Goal: Task Accomplishment & Management: Use online tool/utility

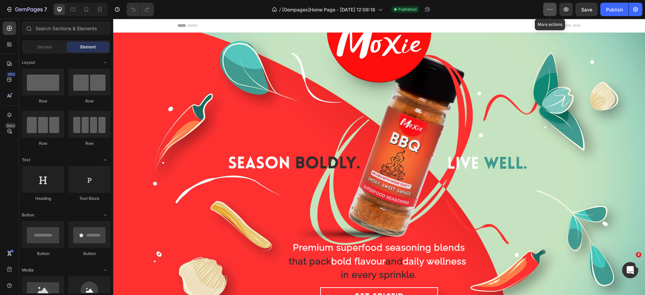
click at [549, 3] on button "button" at bounding box center [549, 9] width 13 height 13
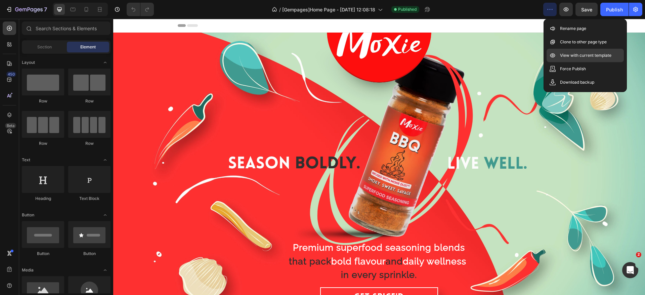
click at [563, 55] on p "View with current template" at bounding box center [585, 55] width 51 height 7
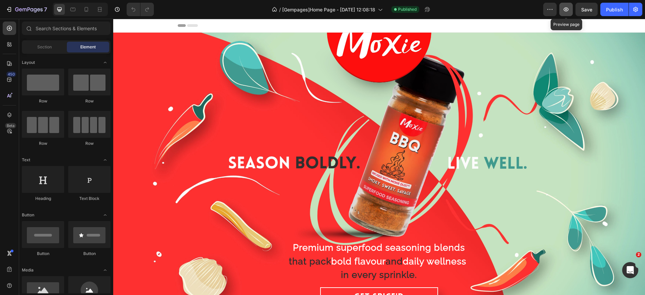
click at [564, 11] on icon "button" at bounding box center [565, 9] width 7 height 7
click at [568, 10] on icon "button" at bounding box center [565, 9] width 7 height 7
click at [146, 45] on div "Overlay" at bounding box center [378, 173] width 531 height 281
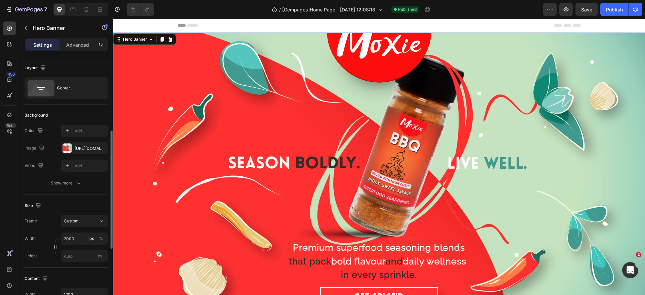
scroll to position [50, 0]
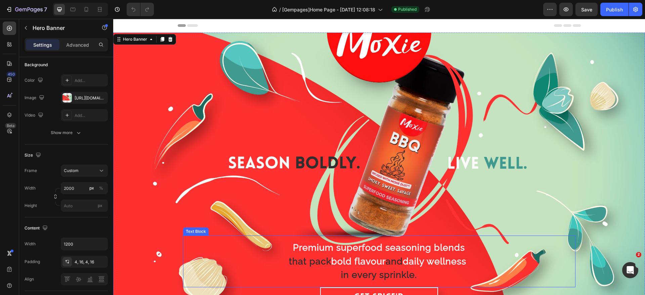
click at [260, 264] on p "that pack bold flavour and daily wellness" at bounding box center [378, 261] width 303 height 14
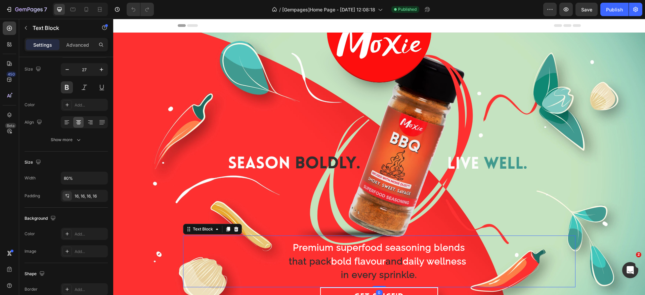
scroll to position [0, 0]
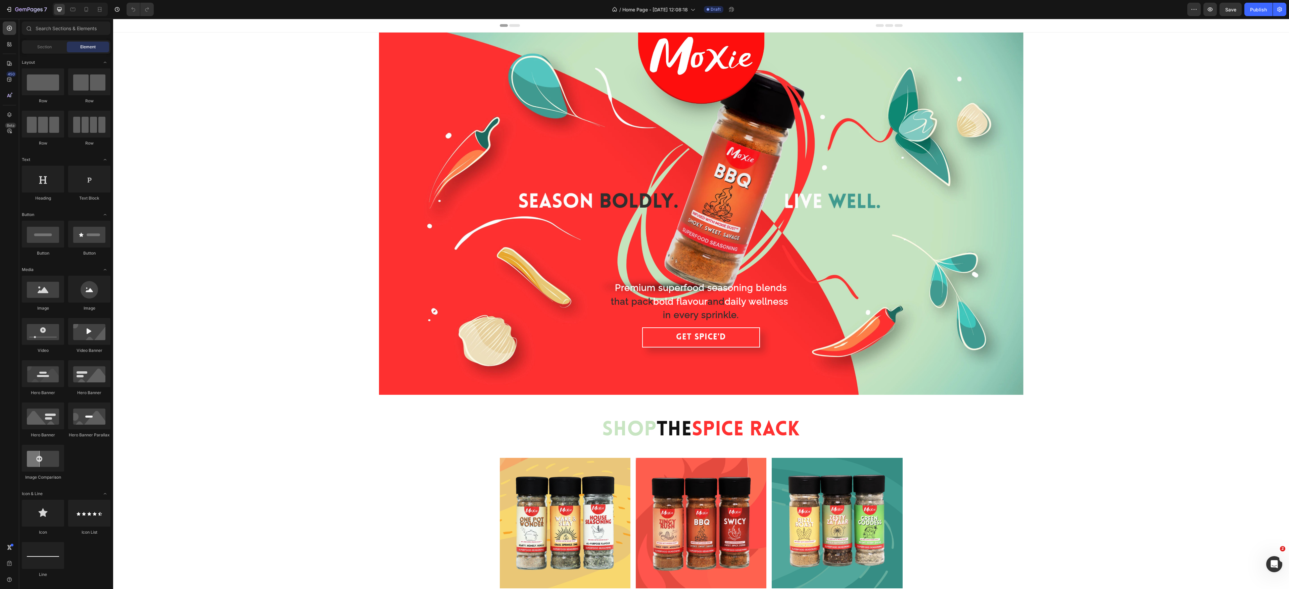
drag, startPoint x: 701, startPoint y: 19, endPoint x: 278, endPoint y: 190, distance: 455.9
click at [278, 190] on div "Premium superfood seasoning blends that pack bold flavour and daily wellness in…" at bounding box center [701, 217] width 1176 height 368
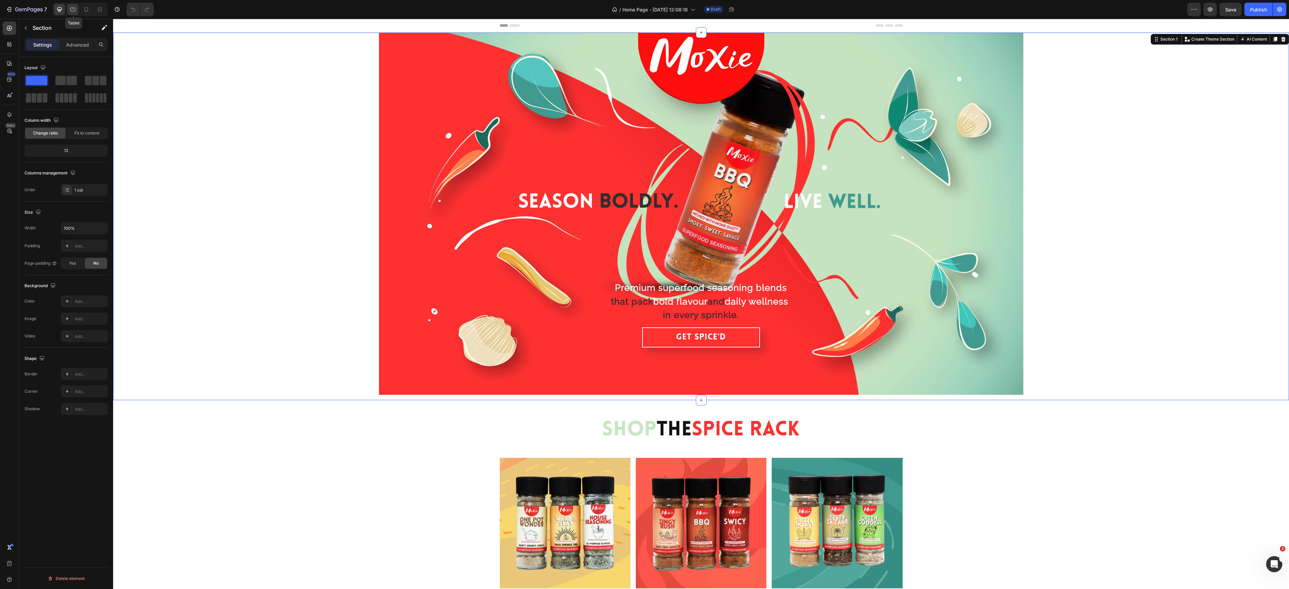
click at [75, 10] on icon at bounding box center [72, 9] width 7 height 7
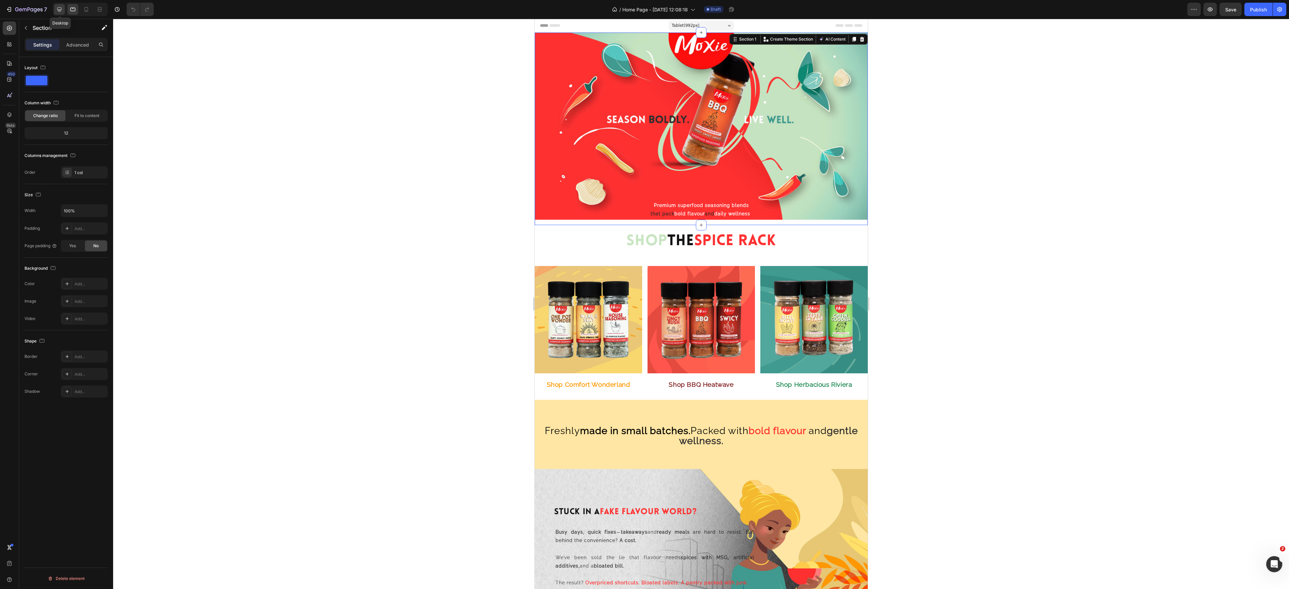
click at [58, 12] on icon at bounding box center [59, 9] width 7 height 7
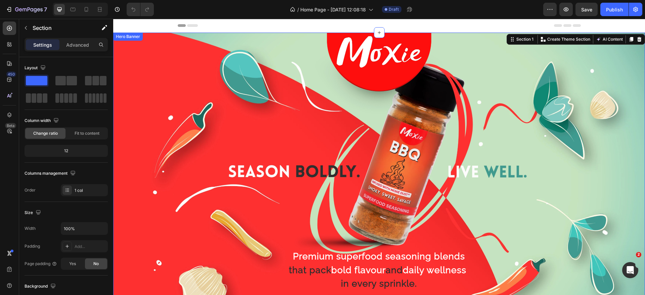
click at [137, 39] on div "Hero Banner" at bounding box center [127, 37] width 27 height 6
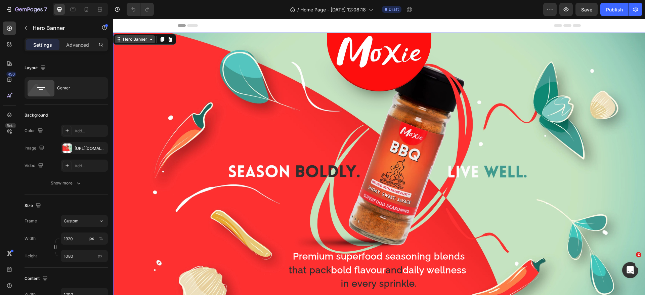
click at [137, 39] on div "Hero Banner" at bounding box center [135, 39] width 27 height 6
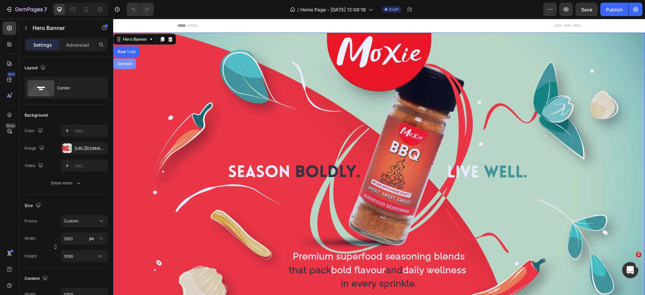
click at [129, 60] on div "Section" at bounding box center [124, 63] width 22 height 11
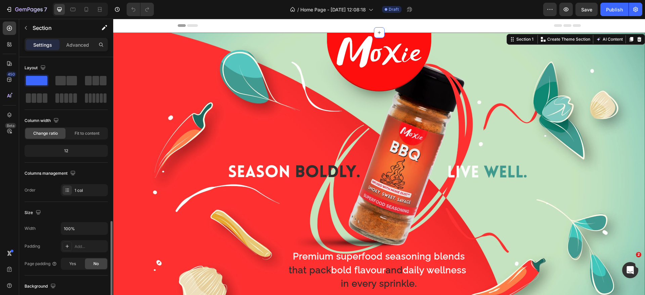
scroll to position [101, 0]
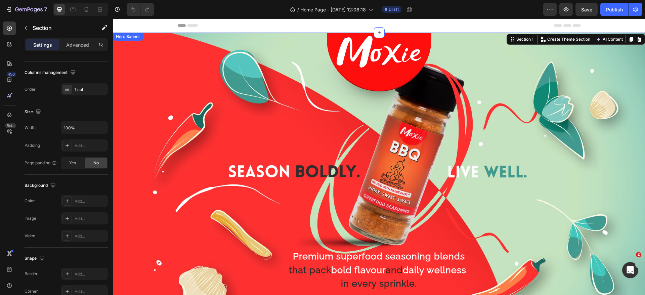
click at [162, 64] on div "Overlay" at bounding box center [378, 182] width 531 height 299
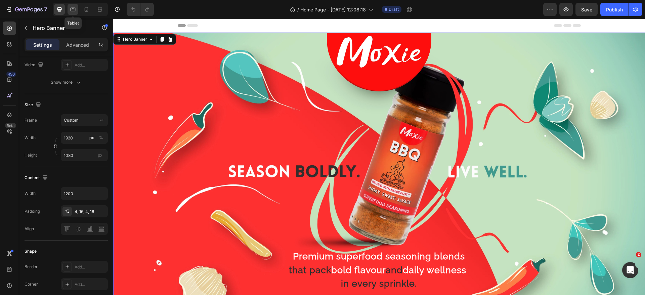
click at [72, 10] on icon at bounding box center [72, 9] width 7 height 7
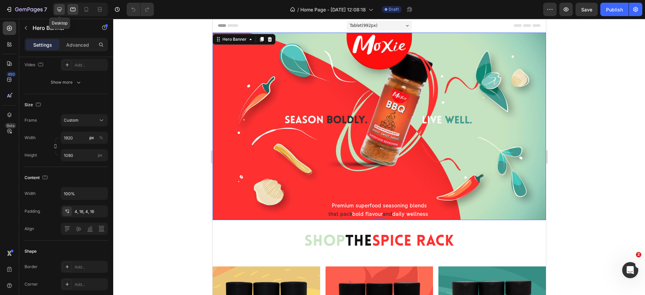
click at [58, 10] on icon at bounding box center [59, 9] width 7 height 7
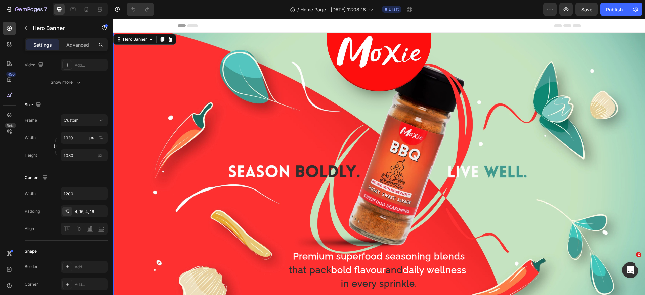
scroll to position [101, 0]
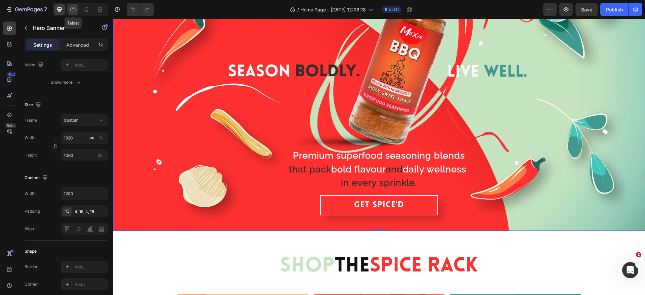
click at [74, 9] on icon at bounding box center [72, 9] width 7 height 7
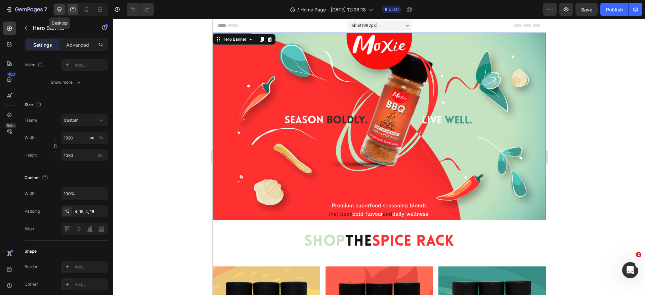
click at [59, 9] on icon at bounding box center [59, 9] width 7 height 7
type input "1200"
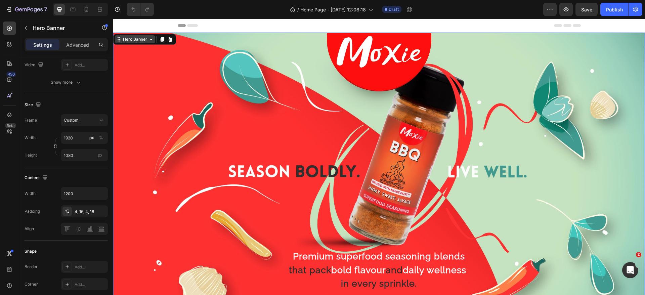
click at [145, 39] on div "Hero Banner" at bounding box center [135, 39] width 27 height 6
click at [135, 40] on div "Hero Banner" at bounding box center [135, 39] width 27 height 6
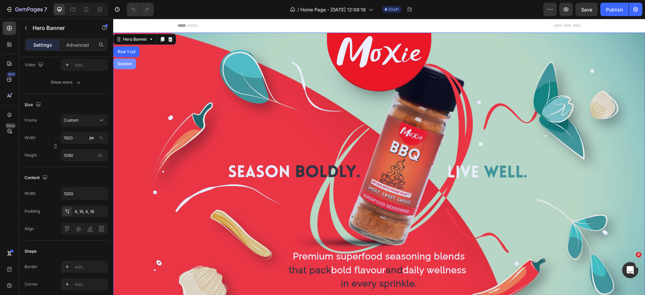
click at [129, 60] on div "Section" at bounding box center [124, 63] width 22 height 11
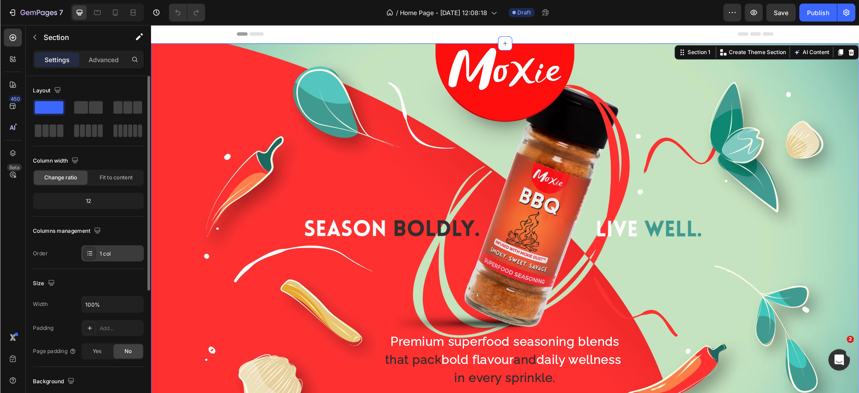
scroll to position [101, 0]
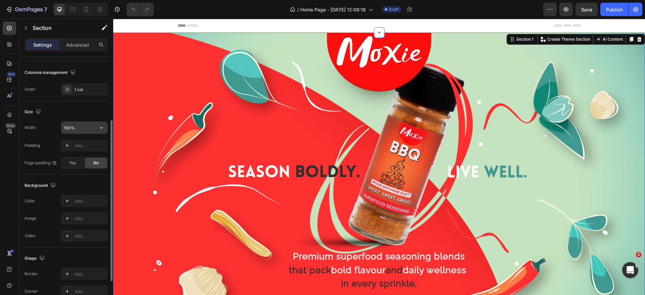
click at [100, 125] on icon "button" at bounding box center [101, 127] width 7 height 7
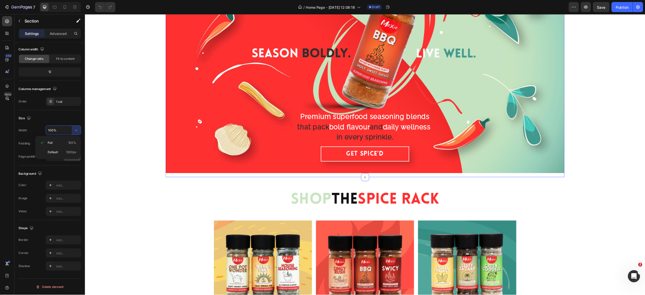
scroll to position [55, 0]
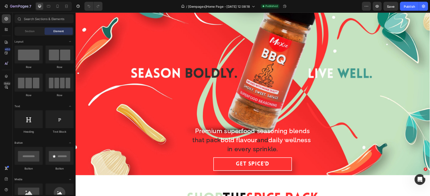
scroll to position [50, 0]
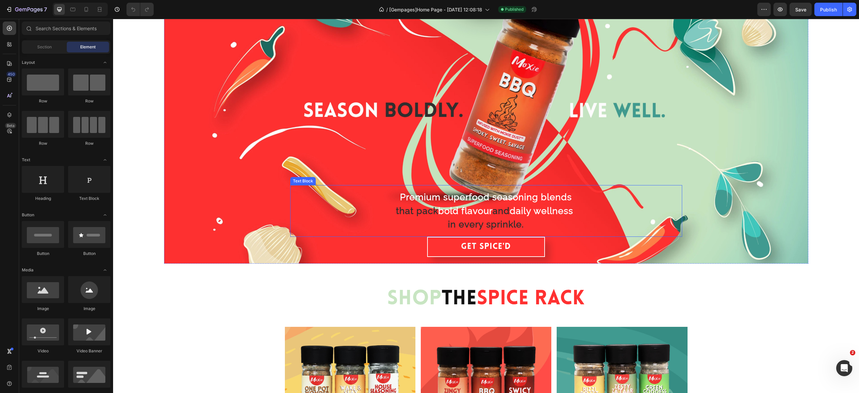
drag, startPoint x: 491, startPoint y: 206, endPoint x: 485, endPoint y: 207, distance: 5.5
click at [493, 206] on span "and" at bounding box center [501, 210] width 17 height 10
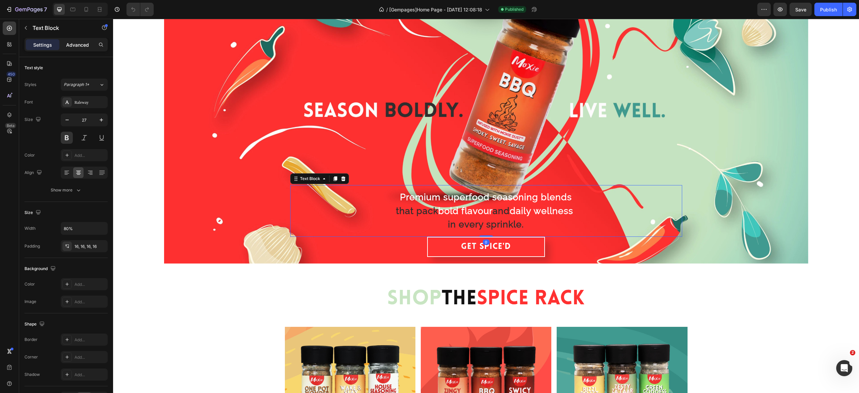
click at [76, 46] on p "Advanced" at bounding box center [77, 44] width 23 height 7
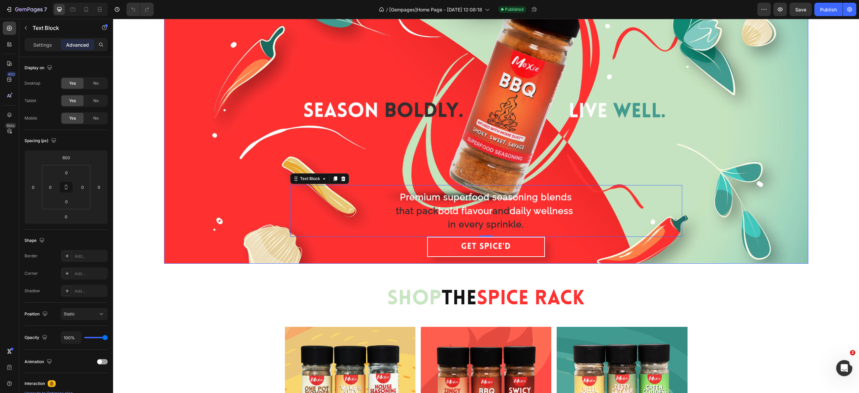
click at [245, 146] on div "Overlay" at bounding box center [486, 122] width 645 height 281
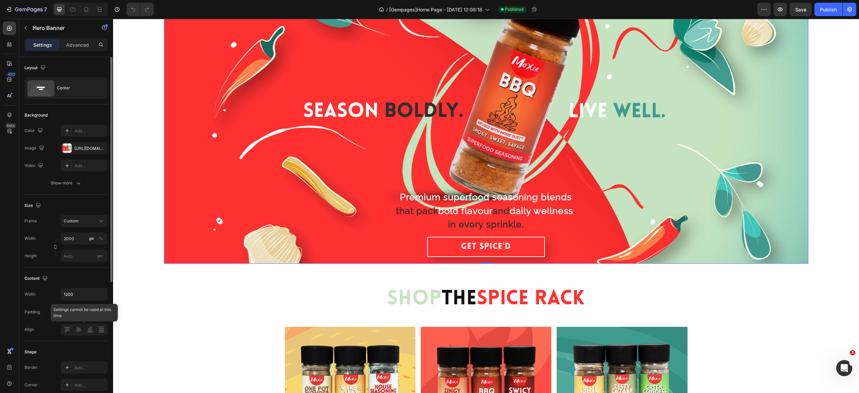
click at [69, 294] on div at bounding box center [84, 329] width 47 height 12
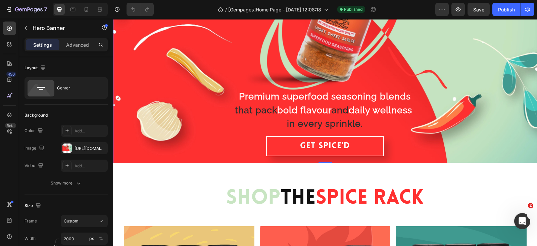
scroll to position [151, 0]
click at [205, 56] on div "Premium superfood seasoning blends that pack bold flavour and daily wellness in…" at bounding box center [325, 22] width 392 height 279
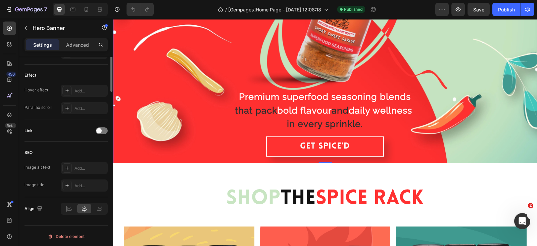
scroll to position [224, 0]
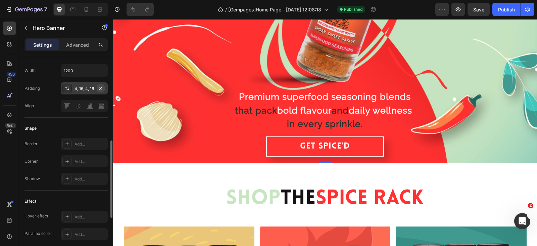
click at [101, 87] on icon "button" at bounding box center [100, 88] width 3 height 3
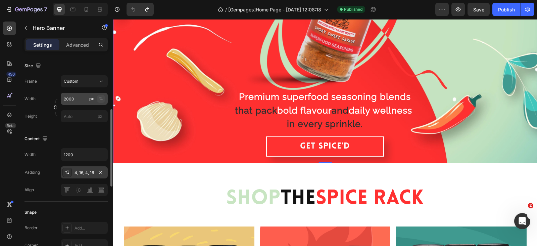
click at [102, 97] on div "%" at bounding box center [101, 99] width 4 height 6
click at [104, 97] on button "%" at bounding box center [101, 99] width 8 height 8
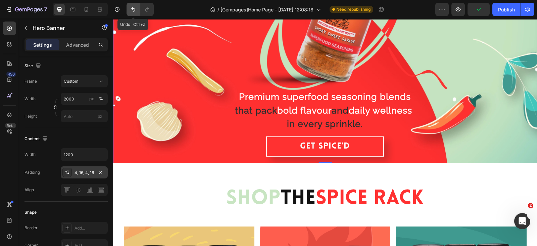
click at [135, 8] on icon "Undo/Redo" at bounding box center [133, 9] width 7 height 7
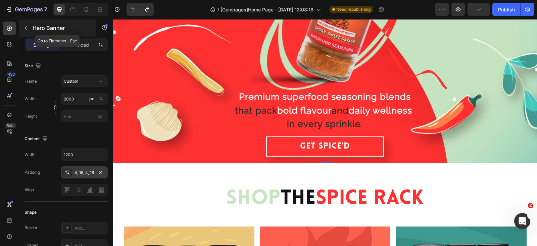
click at [26, 27] on icon "button" at bounding box center [26, 28] width 2 height 4
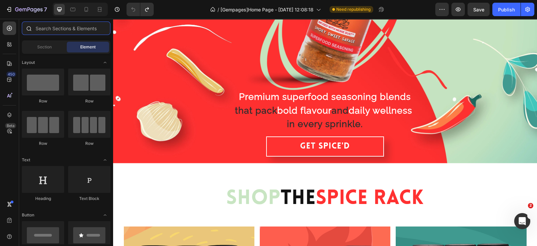
click at [46, 28] on input "text" at bounding box center [66, 27] width 89 height 13
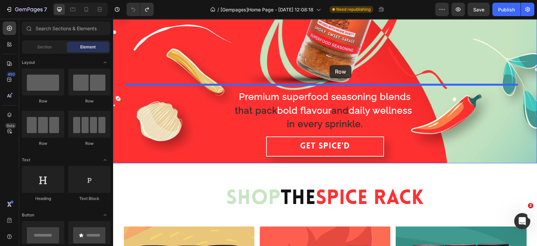
drag, startPoint x: 165, startPoint y: 99, endPoint x: 330, endPoint y: 64, distance: 167.8
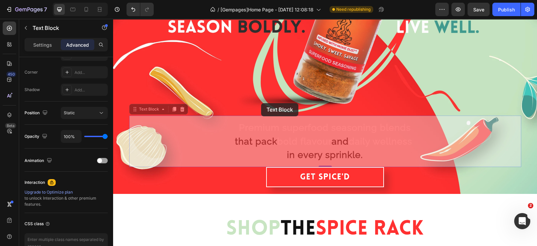
scroll to position [0, 0]
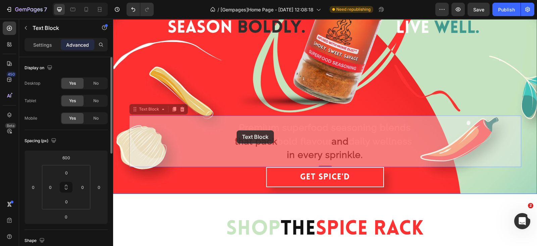
drag, startPoint x: 211, startPoint y: 141, endPoint x: 238, endPoint y: 131, distance: 29.2
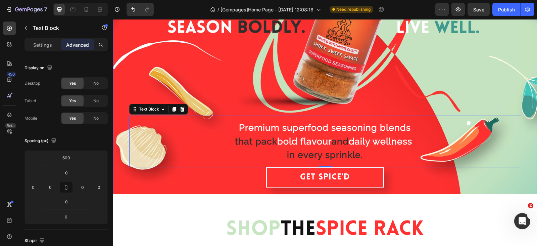
click at [256, 93] on div "Drop element here Row Premium superfood seasoning blends that pack bold flavour…" at bounding box center [325, 38] width 392 height 310
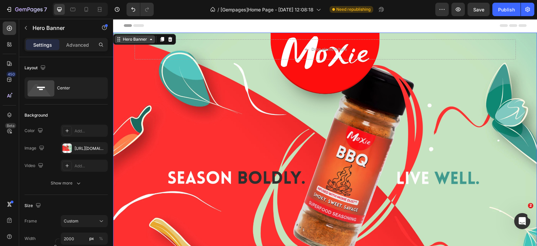
click at [135, 39] on div "Hero Banner" at bounding box center [135, 39] width 27 height 6
click at [134, 41] on div "Hero Banner" at bounding box center [135, 39] width 27 height 6
click at [134, 38] on div "Hero Banner" at bounding box center [135, 39] width 27 height 6
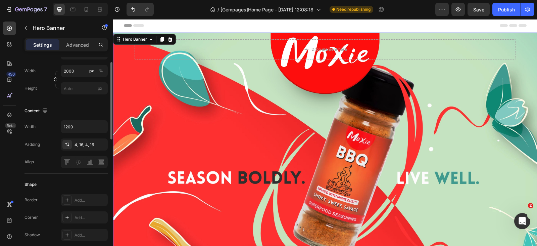
scroll to position [126, 0]
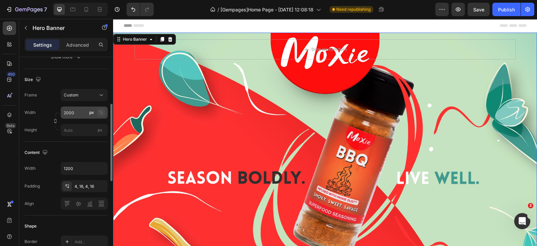
click at [101, 112] on div "%" at bounding box center [101, 112] width 4 height 6
click at [79, 107] on input "2000" at bounding box center [84, 112] width 47 height 12
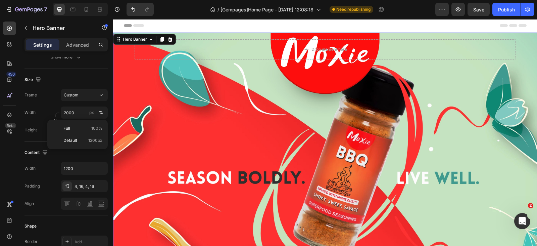
click at [76, 121] on div "Full 100% Default 1200px" at bounding box center [77, 135] width 60 height 30
click at [77, 125] on div "Full 100%" at bounding box center [77, 128] width 55 height 12
type input "100"
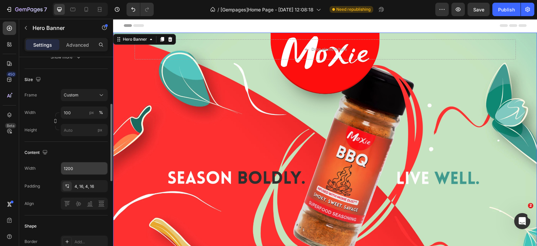
scroll to position [168, 0]
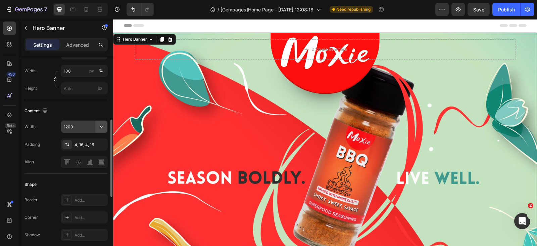
click at [100, 127] on icon "button" at bounding box center [101, 126] width 7 height 7
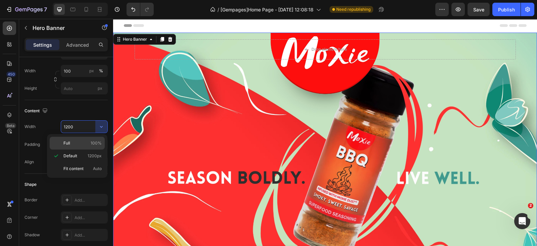
click at [93, 138] on div "Full 100%" at bounding box center [77, 143] width 55 height 13
type input "100%"
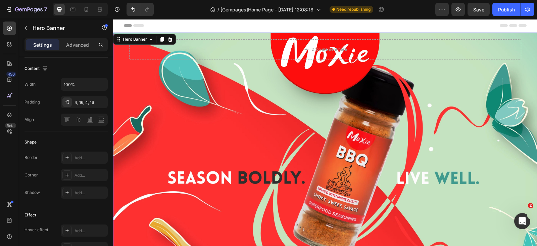
scroll to position [42, 0]
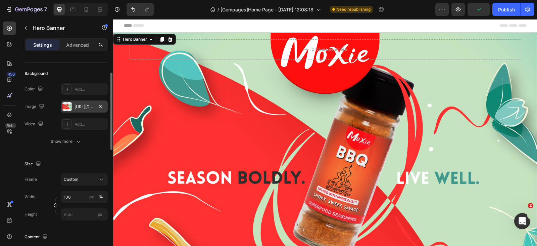
click at [69, 105] on div at bounding box center [66, 106] width 9 height 9
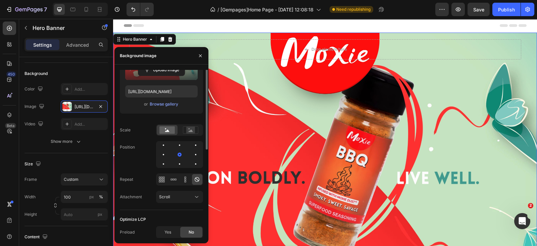
scroll to position [0, 0]
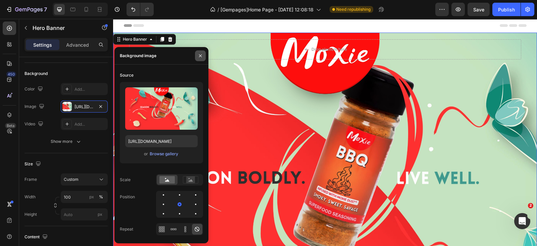
click at [203, 51] on button "button" at bounding box center [200, 55] width 11 height 11
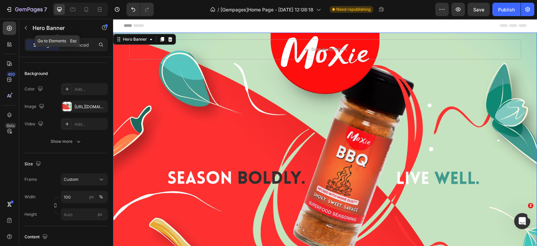
click at [25, 26] on icon "button" at bounding box center [25, 27] width 5 height 5
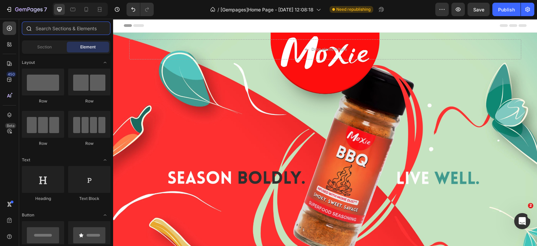
click at [44, 26] on input "text" at bounding box center [66, 27] width 89 height 13
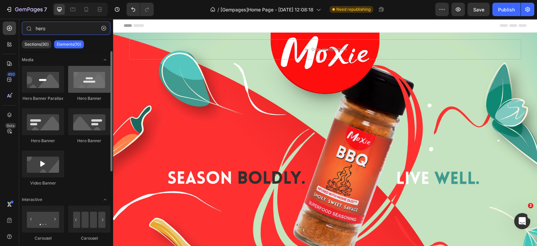
type input "hero"
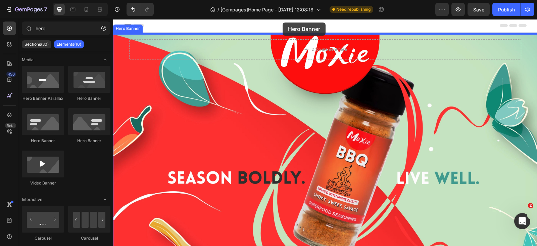
drag, startPoint x: 196, startPoint y: 102, endPoint x: 283, endPoint y: 22, distance: 117.8
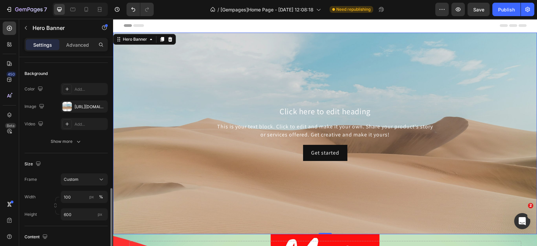
scroll to position [168, 0]
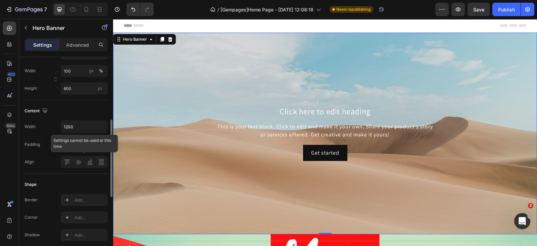
click at [88, 165] on div at bounding box center [84, 162] width 47 height 12
click at [77, 157] on div at bounding box center [84, 162] width 47 height 12
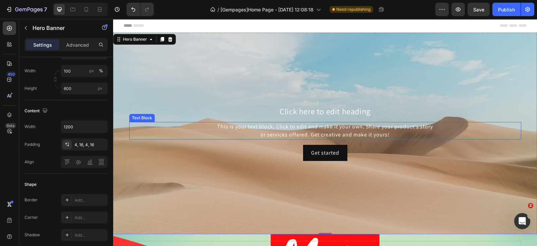
click at [235, 127] on div "This is your text block. Click to edit and make it your own. Share your product…" at bounding box center [325, 130] width 392 height 17
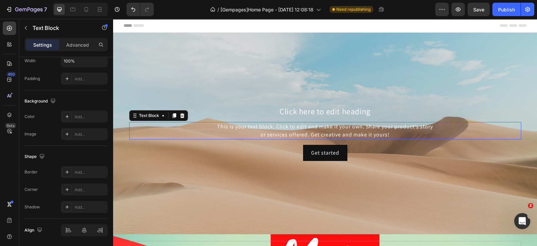
scroll to position [0, 0]
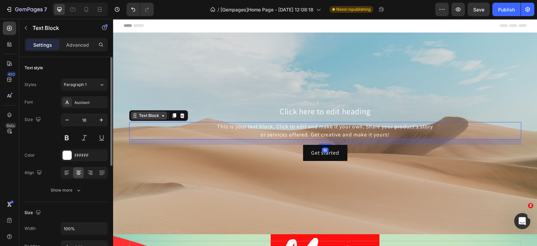
drag, startPoint x: 157, startPoint y: 114, endPoint x: 153, endPoint y: 115, distance: 3.9
click at [156, 114] on div "Text Block" at bounding box center [149, 115] width 36 height 8
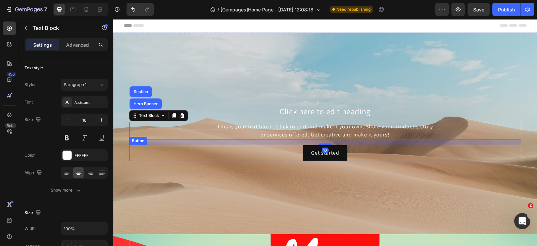
click at [184, 158] on div "Get started Button" at bounding box center [325, 153] width 392 height 16
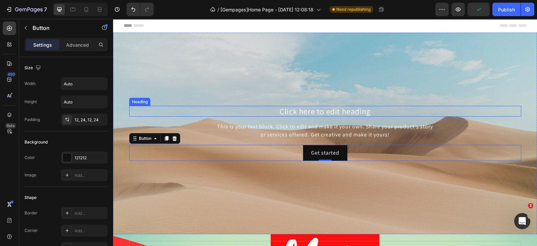
click at [255, 110] on h2 "Click here to edit heading" at bounding box center [325, 111] width 392 height 11
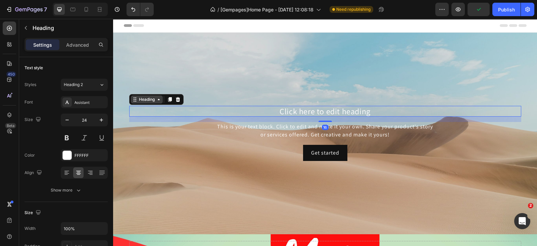
click at [151, 97] on div "Heading" at bounding box center [147, 99] width 18 height 6
click at [150, 98] on div "Heading" at bounding box center [147, 99] width 18 height 6
click at [199, 94] on div "Background Image" at bounding box center [325, 133] width 424 height 201
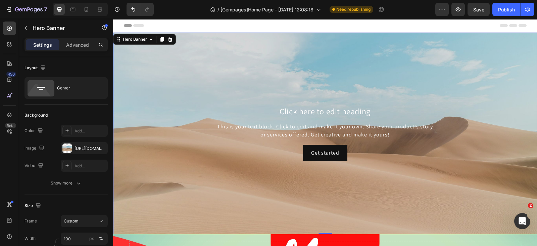
click at [207, 83] on div "Background Image" at bounding box center [325, 133] width 424 height 201
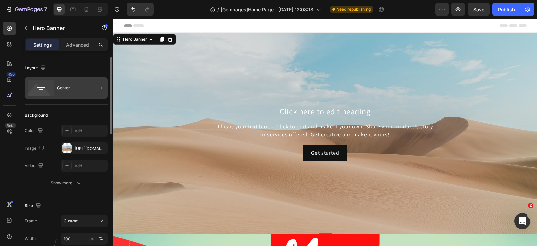
click at [55, 92] on div "Center" at bounding box center [66, 87] width 83 height 21
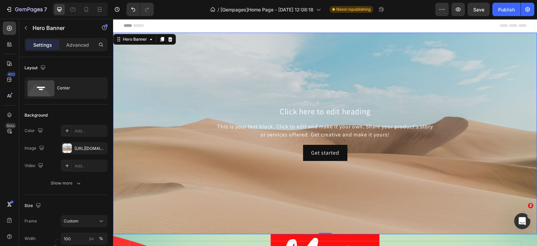
click at [236, 180] on div "Background Image" at bounding box center [325, 133] width 424 height 201
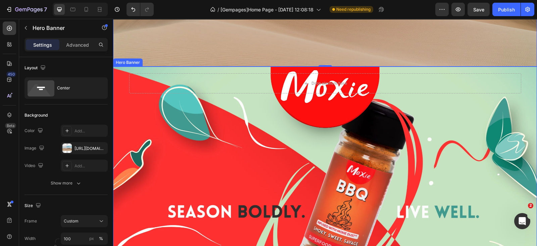
click at [201, 112] on div "Drop element here Row Premium superfood seasoning blends that pack bold flavour…" at bounding box center [324, 223] width 413 height 310
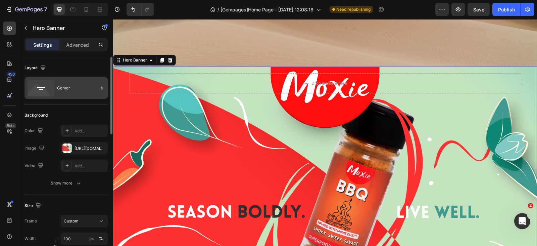
click at [53, 86] on icon at bounding box center [41, 88] width 27 height 16
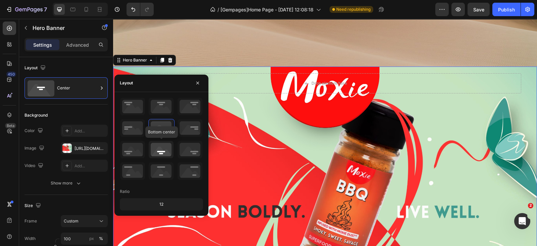
click at [160, 149] on icon at bounding box center [161, 149] width 25 height 17
click at [281, 142] on div "Drop element here Row Premium superfood seasoning blends that pack bold flavour…" at bounding box center [324, 223] width 413 height 310
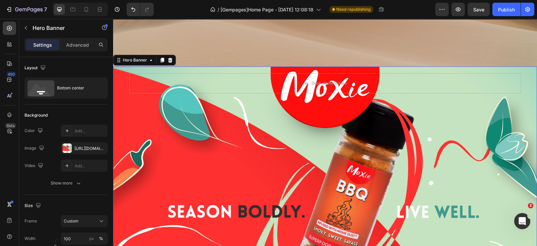
scroll to position [335, 0]
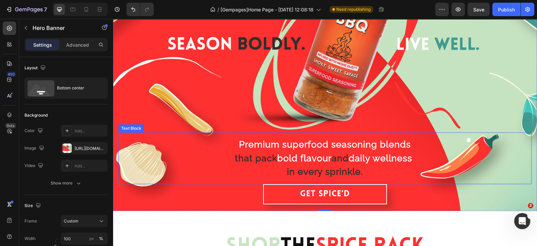
click at [209, 151] on p "that pack bold flavour and daily wellness" at bounding box center [325, 158] width 320 height 14
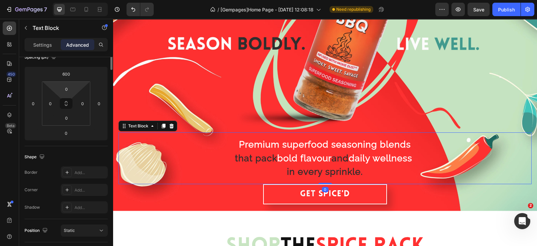
scroll to position [0, 0]
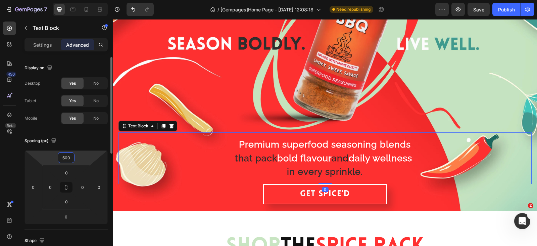
click at [68, 156] on input "600" at bounding box center [65, 157] width 13 height 10
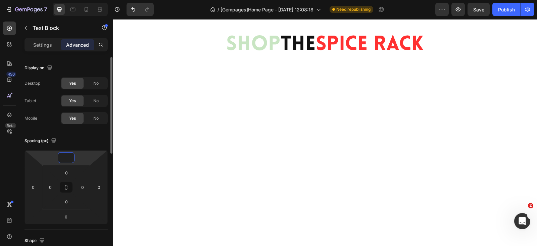
click at [71, 155] on input "number" at bounding box center [65, 157] width 13 height 10
type input "0"
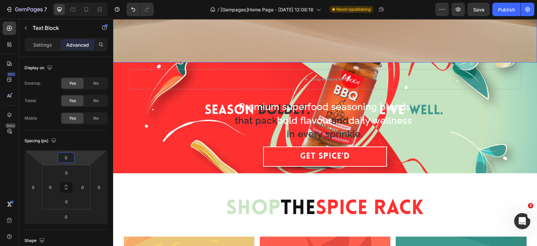
scroll to position [168, 0]
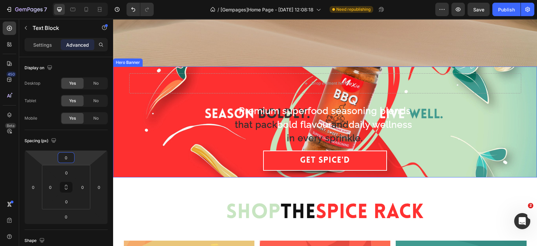
click at [117, 85] on div "Drop element here Row Premium superfood seasoning blends that pack bold flavour…" at bounding box center [325, 121] width 424 height 111
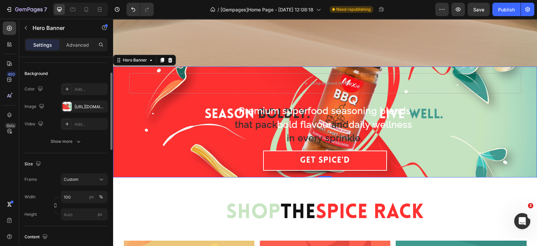
scroll to position [84, 0]
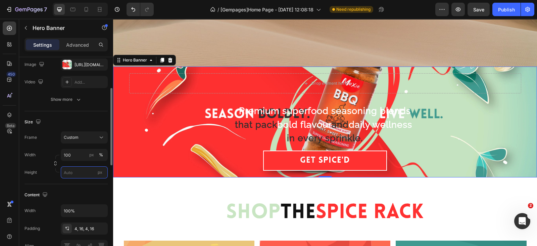
click at [70, 172] on input "px" at bounding box center [84, 172] width 47 height 12
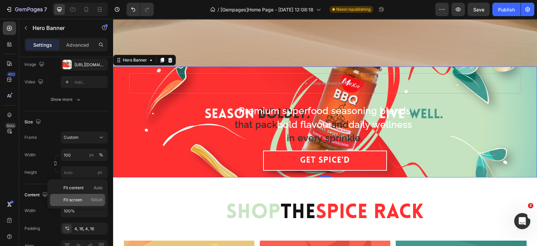
click at [81, 197] on span "Fit screen" at bounding box center [72, 200] width 19 height 6
type input "100 vh"
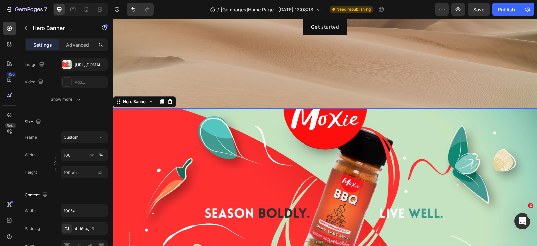
scroll to position [0, 0]
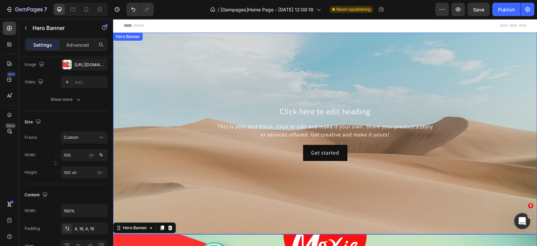
click at [509, 44] on div "Background Image" at bounding box center [325, 133] width 424 height 201
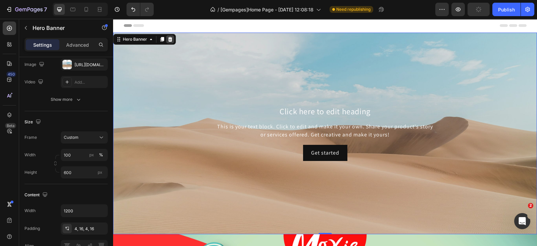
click at [168, 41] on icon at bounding box center [170, 39] width 5 height 5
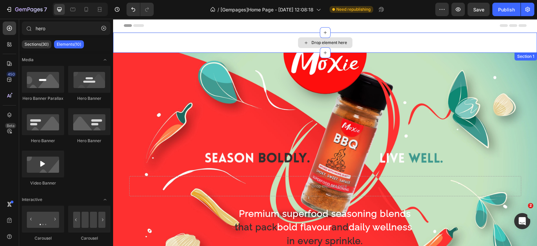
click at [228, 34] on div "Drop element here" at bounding box center [325, 43] width 424 height 20
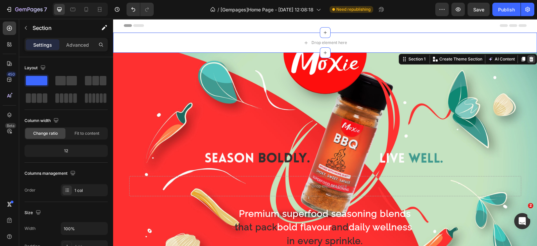
click at [529, 59] on icon at bounding box center [531, 58] width 5 height 5
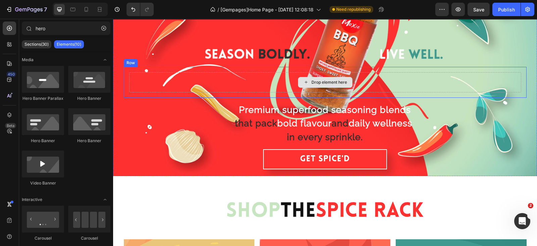
click at [274, 89] on div "Drop element here" at bounding box center [325, 82] width 392 height 20
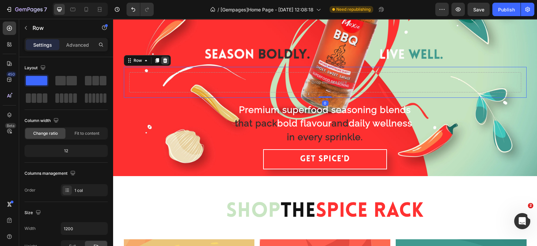
click at [162, 58] on icon at bounding box center [164, 60] width 5 height 5
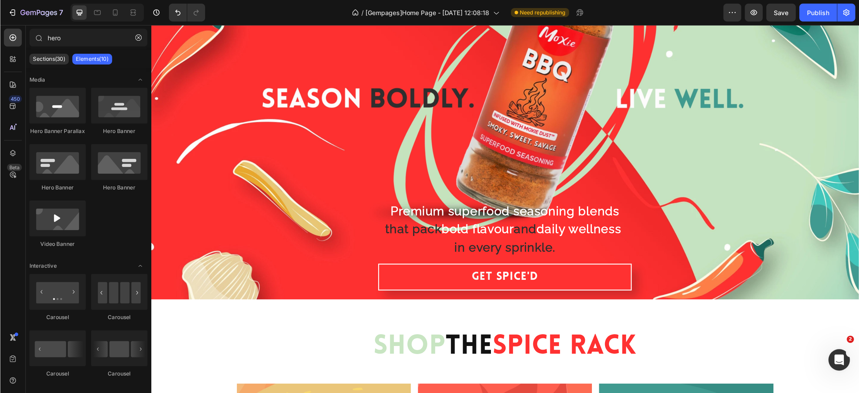
scroll to position [84, 0]
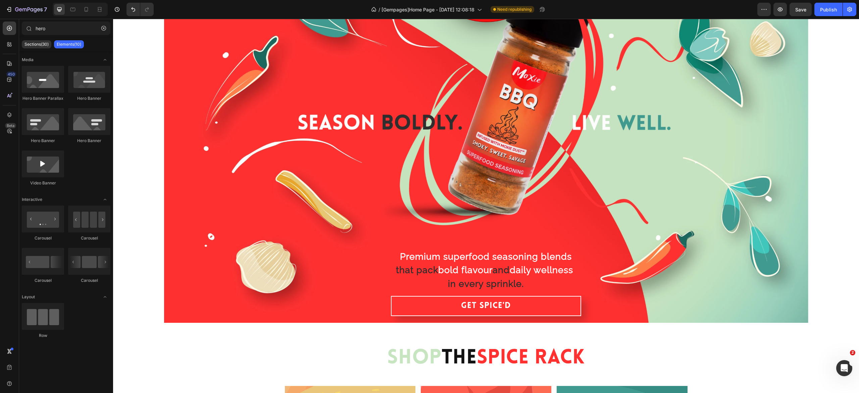
drag, startPoint x: 643, startPoint y: 19, endPoint x: 382, endPoint y: 218, distance: 328.4
click at [363, 218] on div "Overlay" at bounding box center [486, 136] width 645 height 374
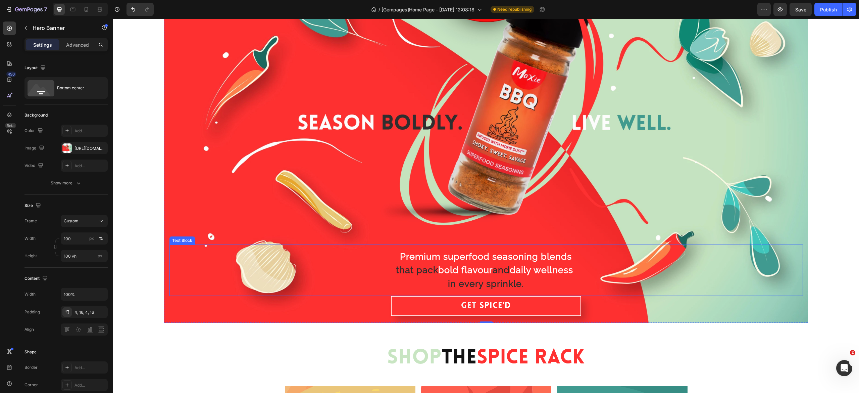
click at [438, 268] on strong "bold" at bounding box center [448, 270] width 20 height 10
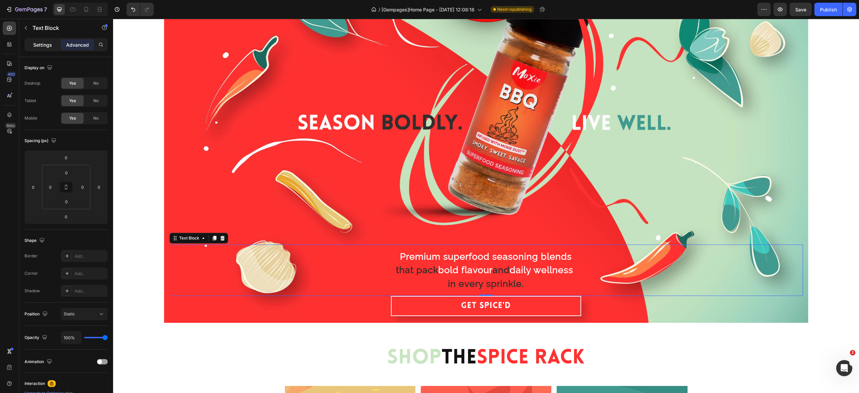
click at [42, 42] on p "Settings" at bounding box center [42, 44] width 19 height 7
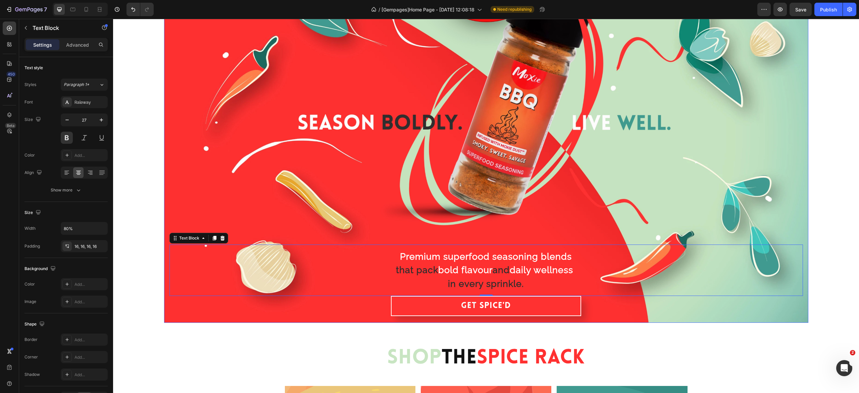
click at [393, 140] on div "Overlay" at bounding box center [486, 136] width 645 height 374
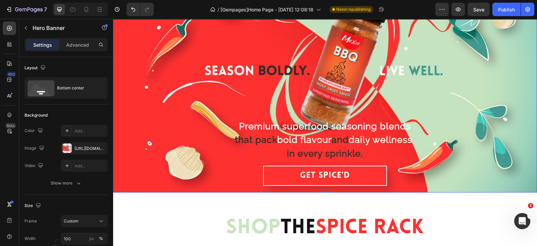
scroll to position [67, 0]
drag, startPoint x: 411, startPoint y: 19, endPoint x: 311, endPoint y: 100, distance: 128.6
click at [311, 100] on div "Overlay" at bounding box center [325, 79] width 424 height 227
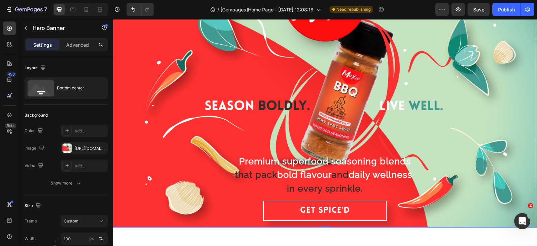
scroll to position [0, 0]
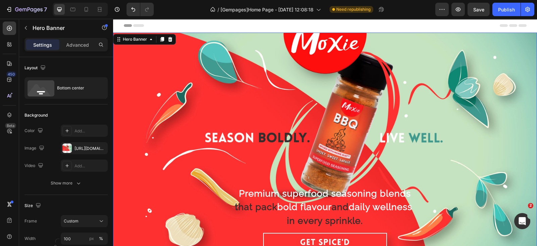
click at [153, 63] on div "Overlay" at bounding box center [325, 146] width 424 height 227
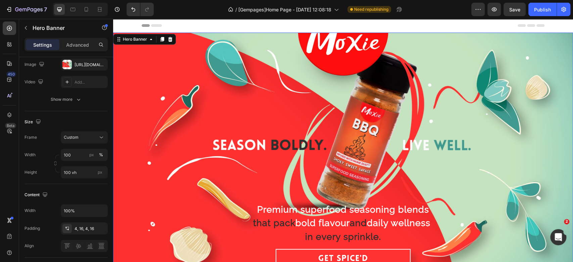
scroll to position [45, 0]
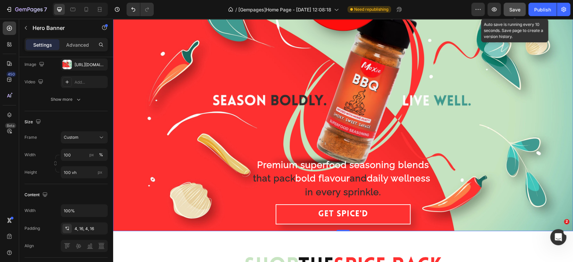
click at [514, 8] on span "Save" at bounding box center [514, 10] width 11 height 6
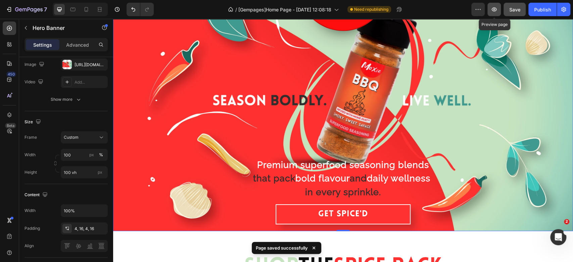
click at [496, 15] on button "button" at bounding box center [493, 9] width 13 height 13
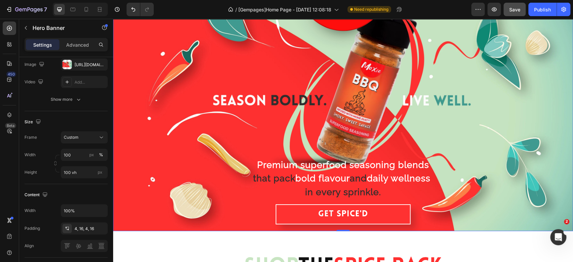
scroll to position [0, 0]
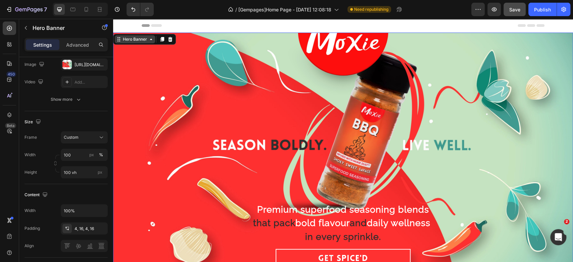
click at [132, 40] on div "Hero Banner" at bounding box center [135, 39] width 27 height 6
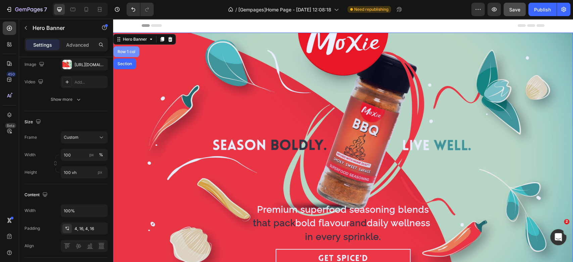
click at [128, 50] on div "Row 1 col" at bounding box center [126, 52] width 20 height 4
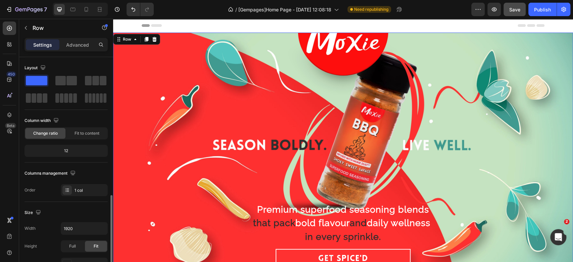
scroll to position [89, 0]
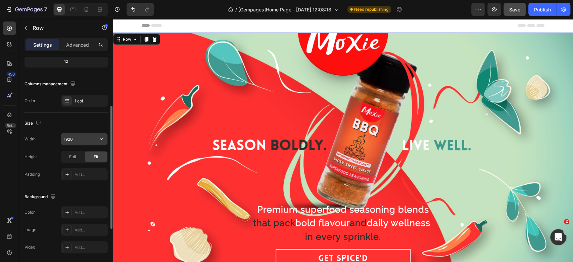
click at [75, 138] on input "1920" at bounding box center [84, 139] width 46 height 12
click at [99, 137] on icon "button" at bounding box center [101, 139] width 7 height 7
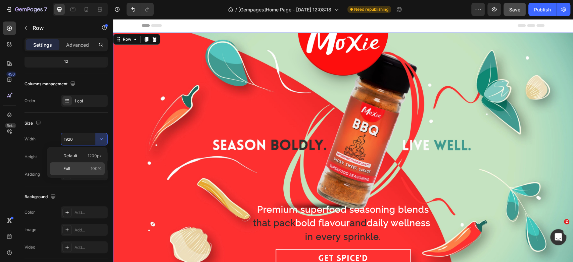
click at [93, 168] on span "100%" at bounding box center [96, 168] width 11 height 6
type input "100%"
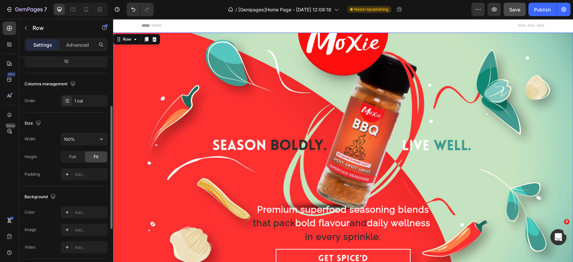
scroll to position [45, 0]
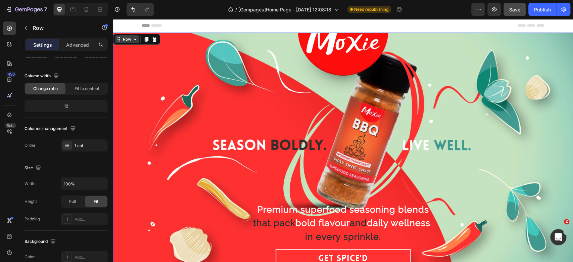
click at [127, 39] on div "Row" at bounding box center [127, 39] width 11 height 6
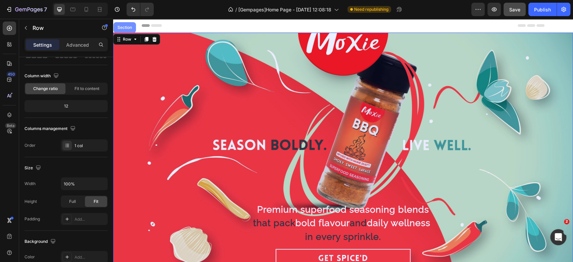
click at [132, 33] on div "Section" at bounding box center [124, 27] width 22 height 11
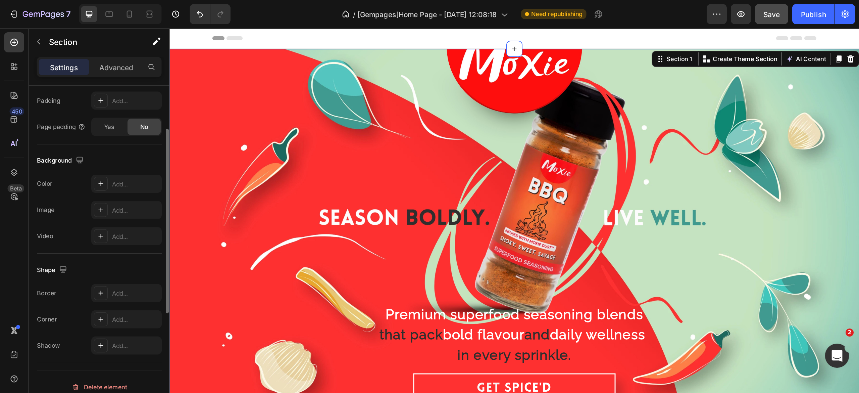
scroll to position [134, 0]
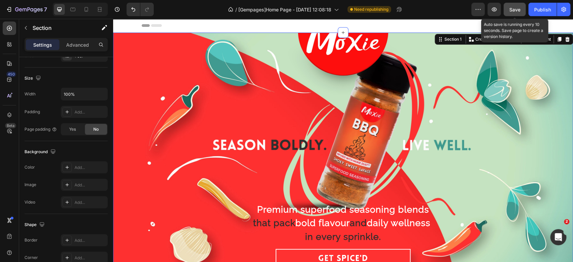
click at [514, 13] on button "Save" at bounding box center [515, 9] width 22 height 13
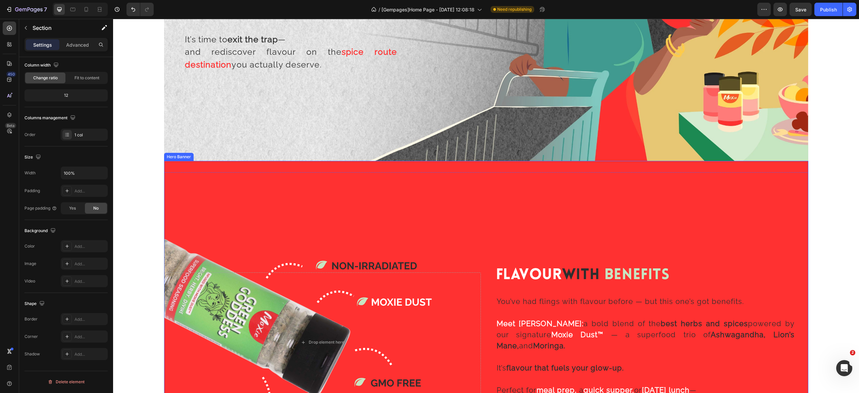
scroll to position [1013, 0]
